Goal: Transaction & Acquisition: Obtain resource

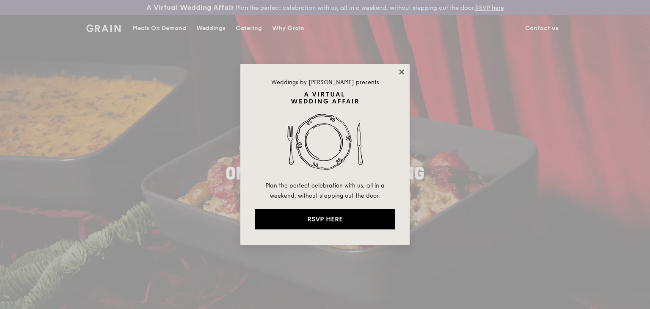
click at [400, 68] on icon at bounding box center [402, 72] width 8 height 8
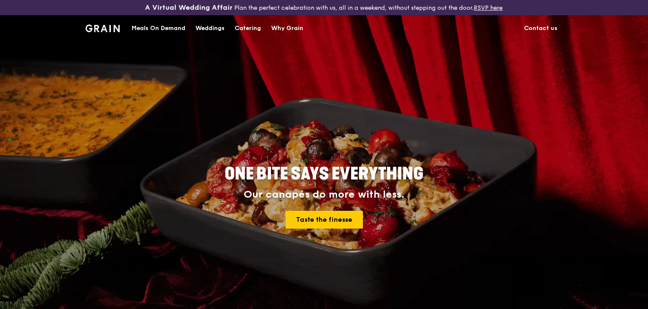
click at [243, 28] on div "Catering" at bounding box center [248, 28] width 26 height 25
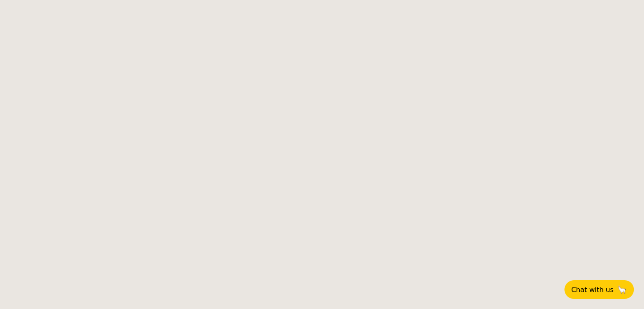
select select
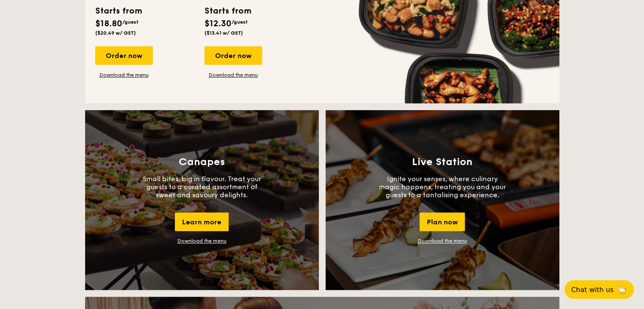
scroll to position [677, 0]
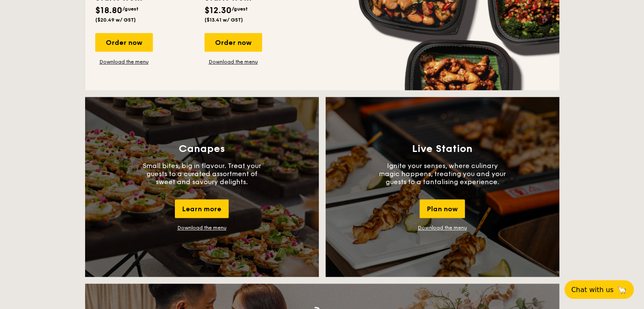
click at [200, 229] on link "Download the menu" at bounding box center [201, 228] width 49 height 6
click at [443, 225] on link "Download the menu" at bounding box center [442, 228] width 49 height 6
